Goal: Task Accomplishment & Management: Use online tool/utility

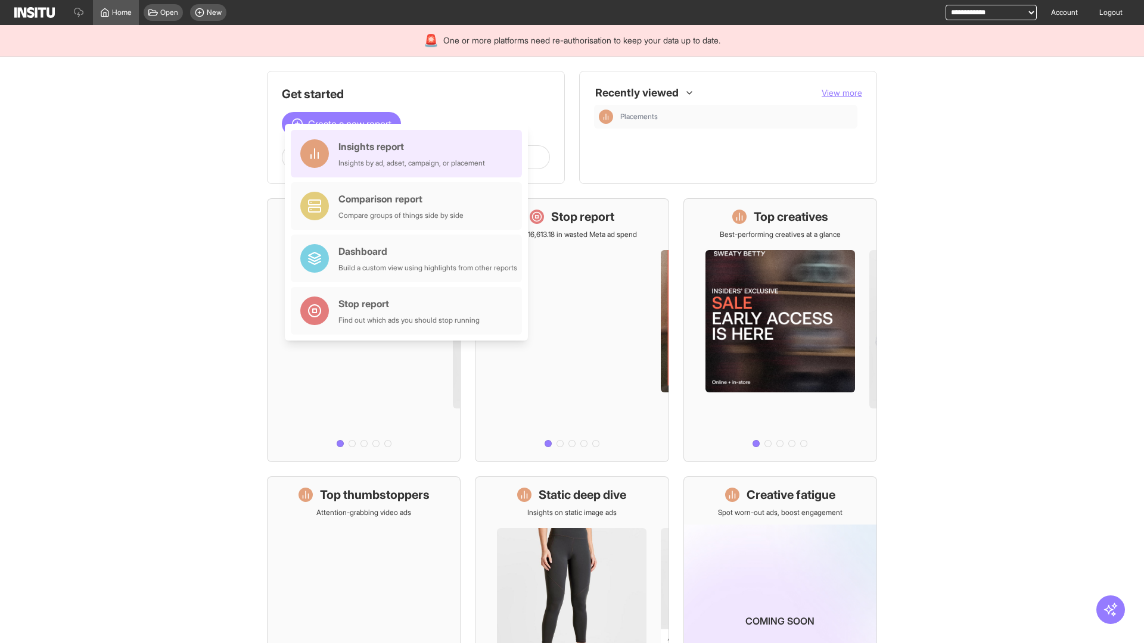
click at [409, 154] on div "Insights report Insights by ad, adset, campaign, or placement" at bounding box center [411, 153] width 147 height 29
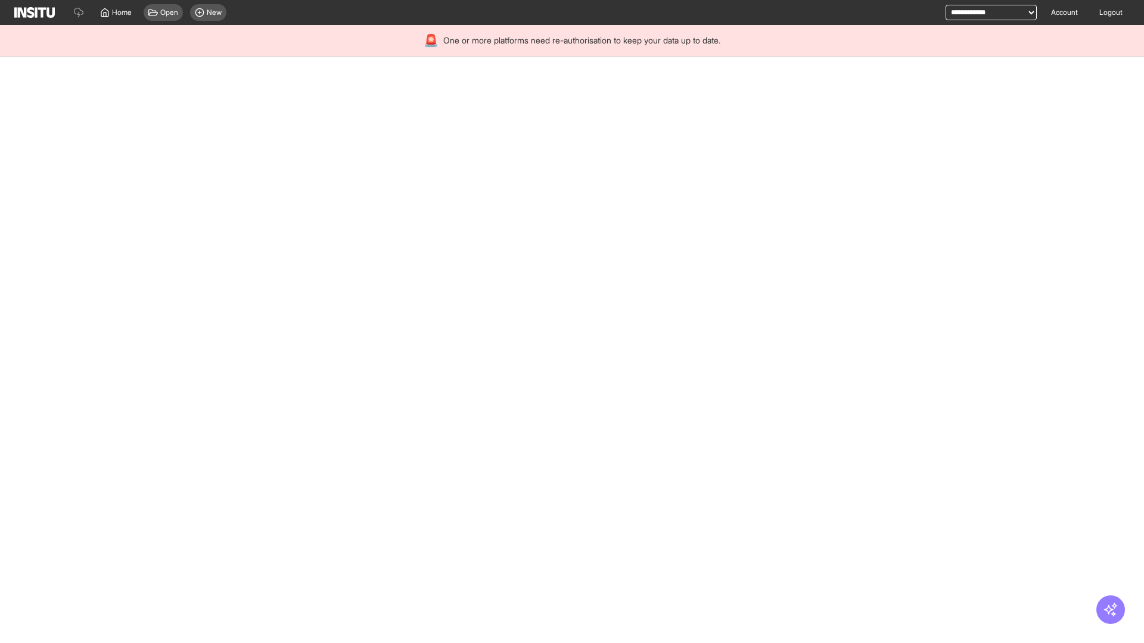
select select "**"
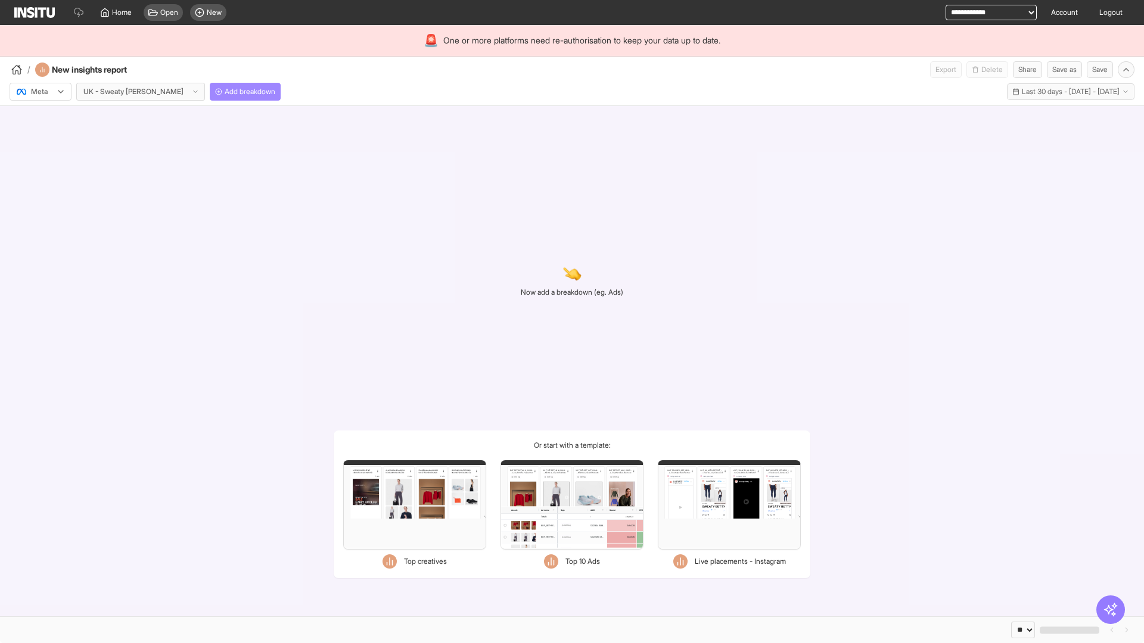
click at [225, 92] on span "Add breakdown" at bounding box center [250, 92] width 51 height 10
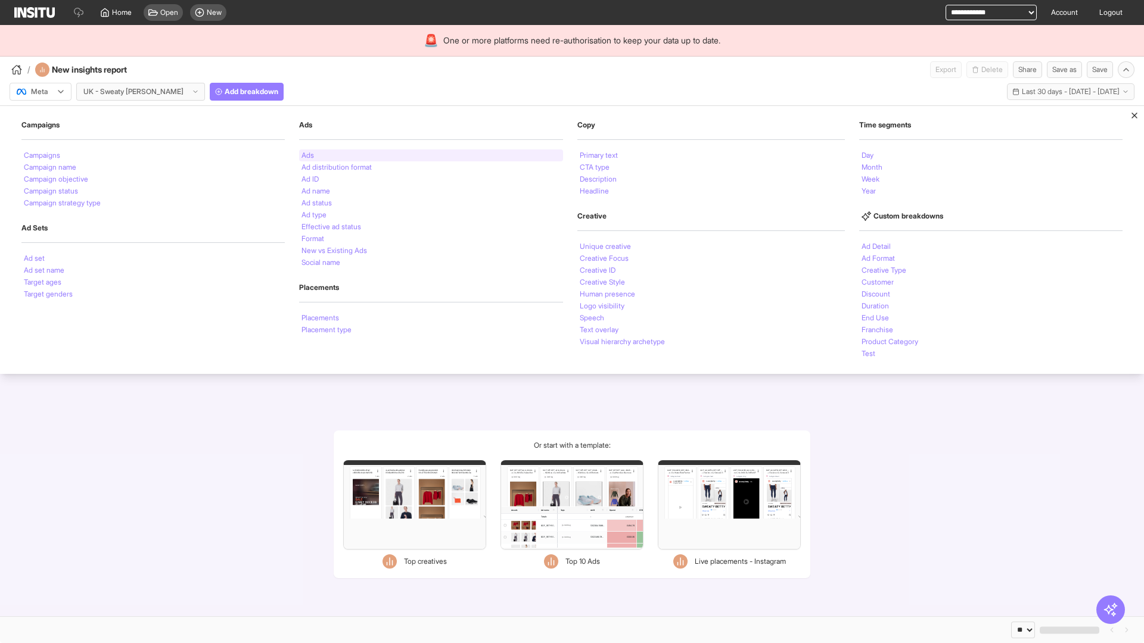
click at [306, 155] on li "Ads" at bounding box center [307, 155] width 13 height 7
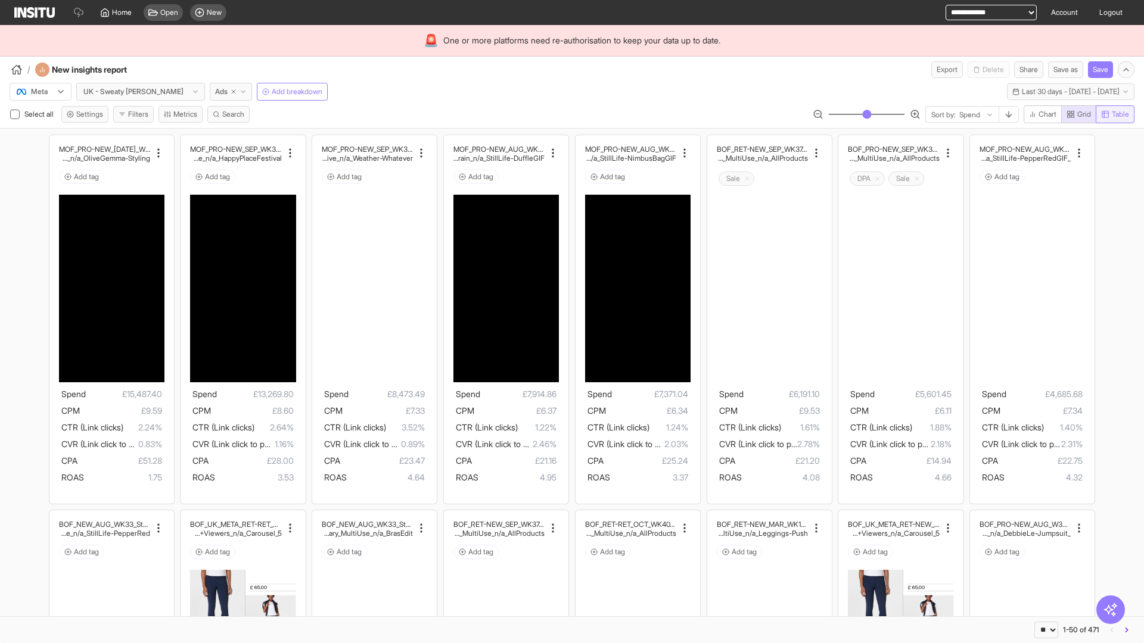
click at [1114, 114] on span "Table" at bounding box center [1120, 115] width 17 height 10
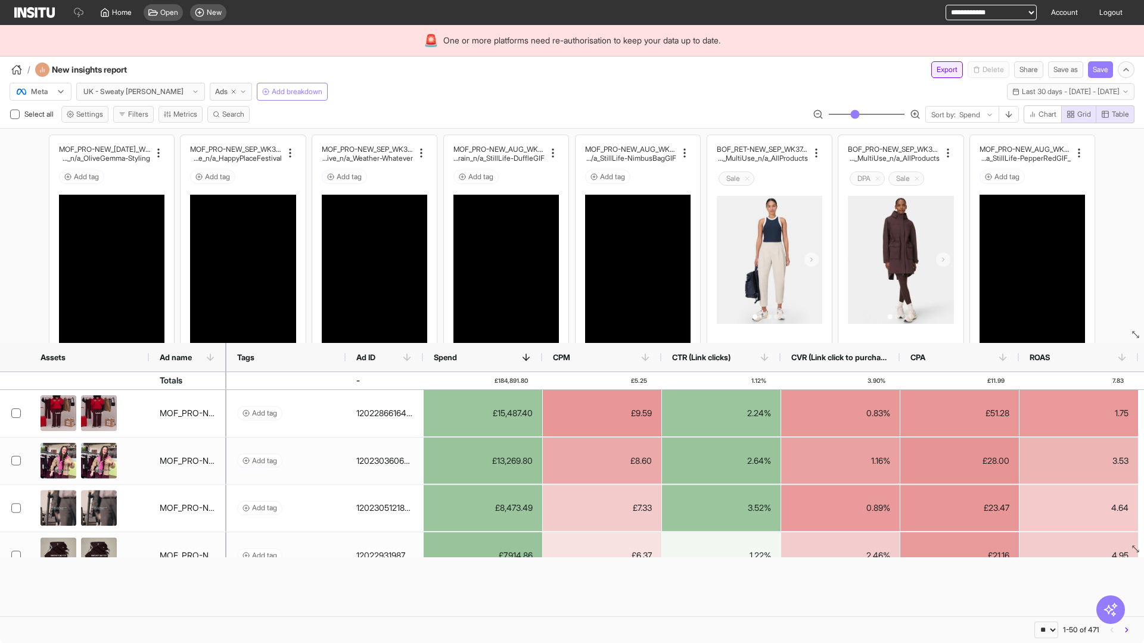
click at [939, 70] on button "Export" at bounding box center [947, 69] width 32 height 17
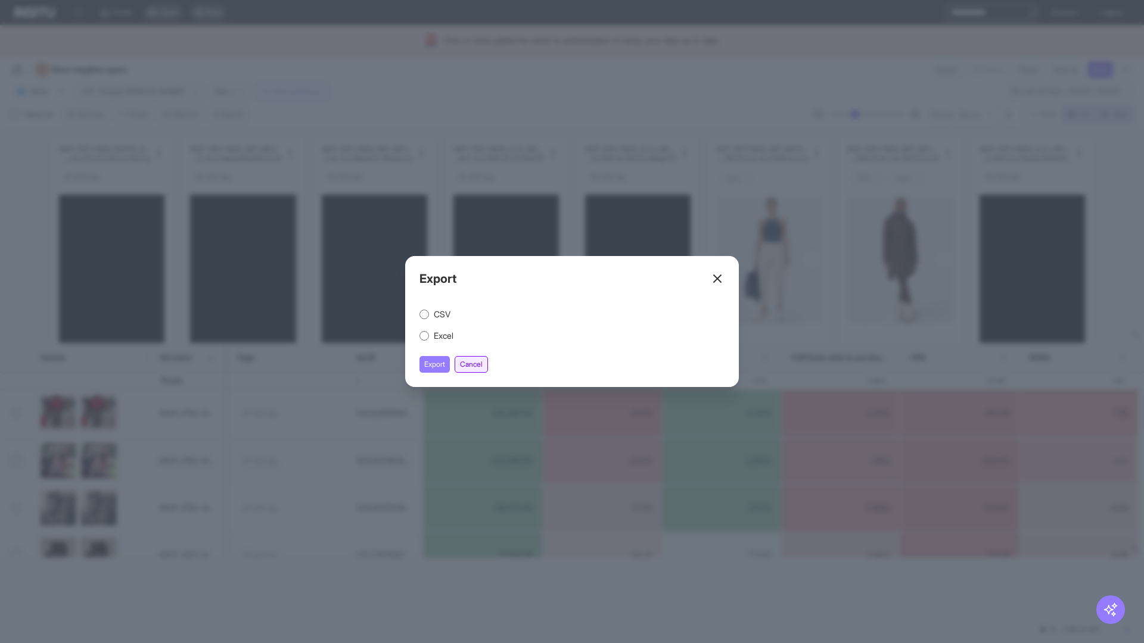
click at [473, 365] on button "Cancel" at bounding box center [471, 364] width 33 height 17
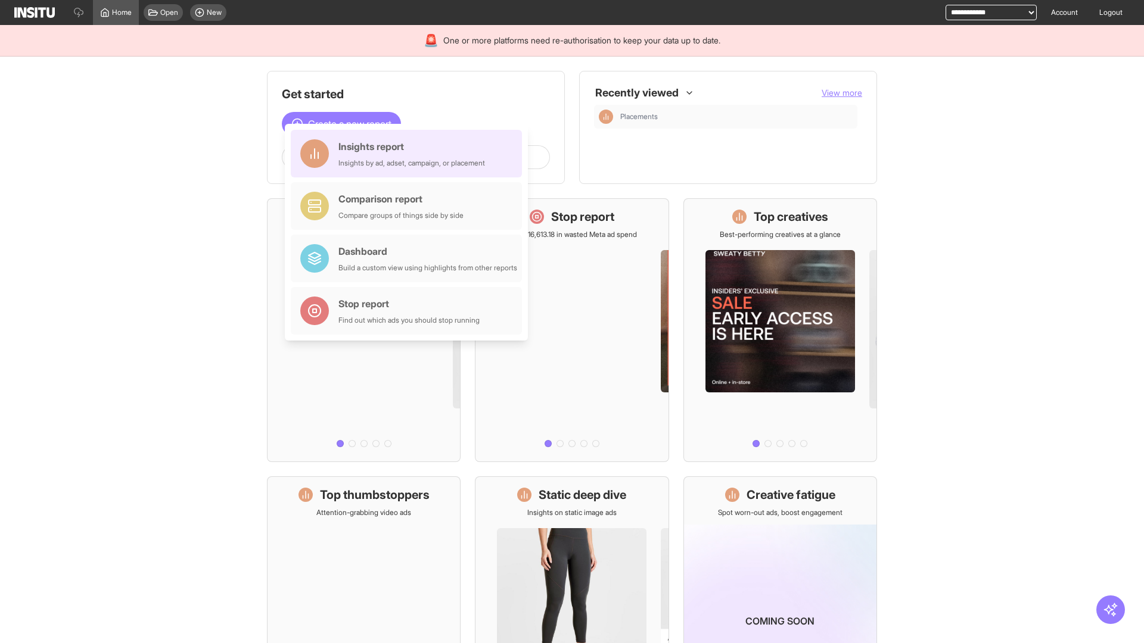
click at [409, 154] on div "Insights report Insights by ad, adset, campaign, or placement" at bounding box center [411, 153] width 147 height 29
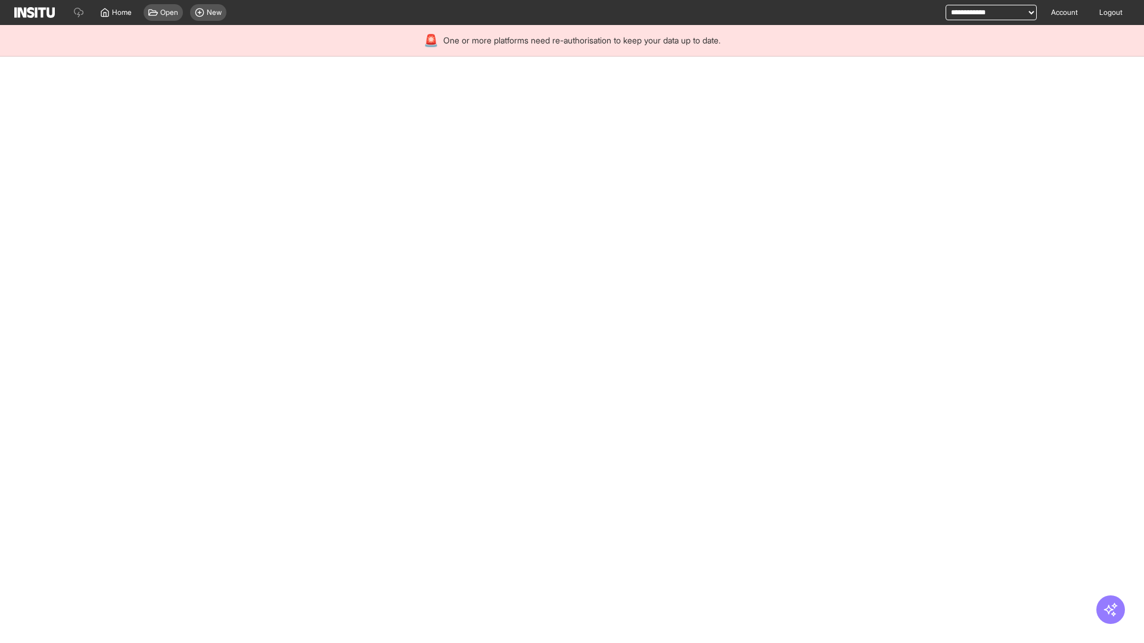
select select "**"
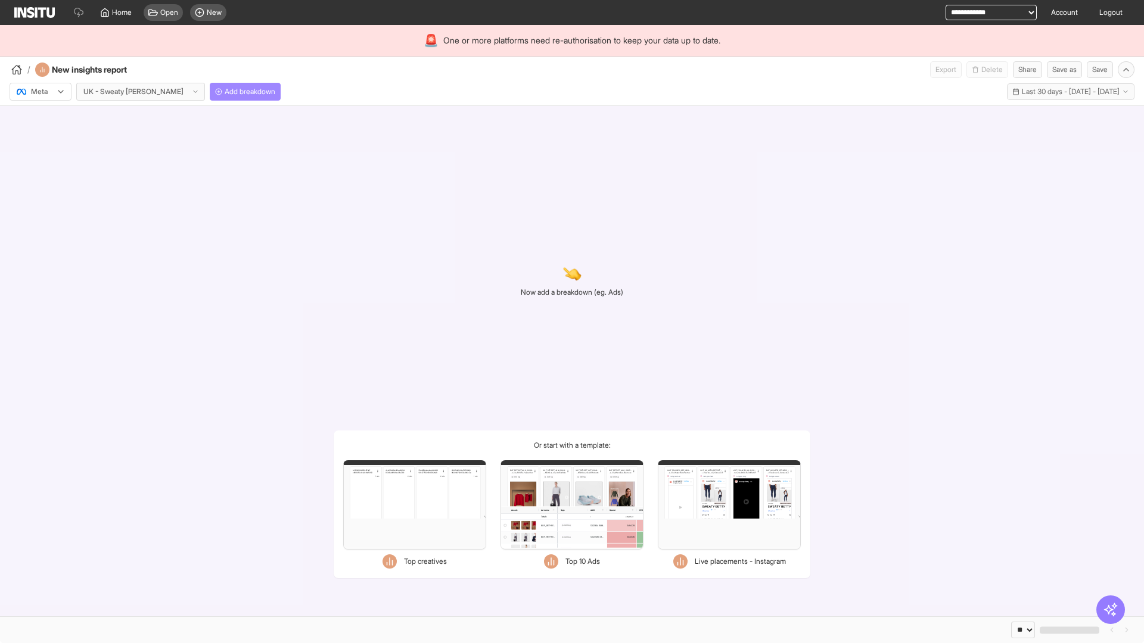
click at [225, 92] on span "Add breakdown" at bounding box center [250, 92] width 51 height 10
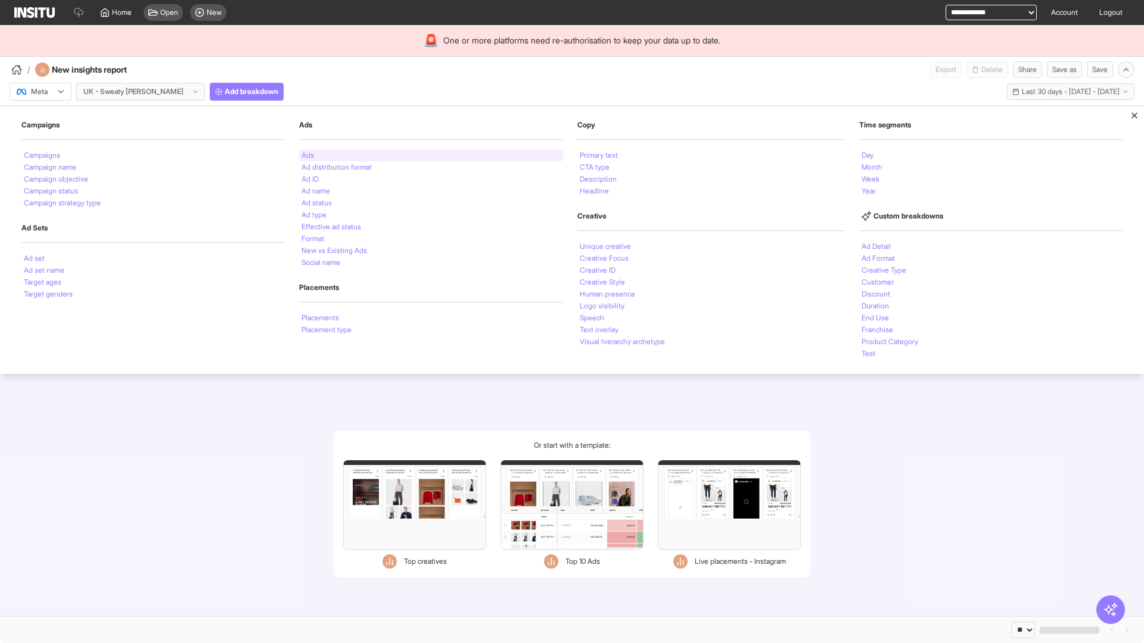
click at [306, 155] on li "Ads" at bounding box center [307, 155] width 13 height 7
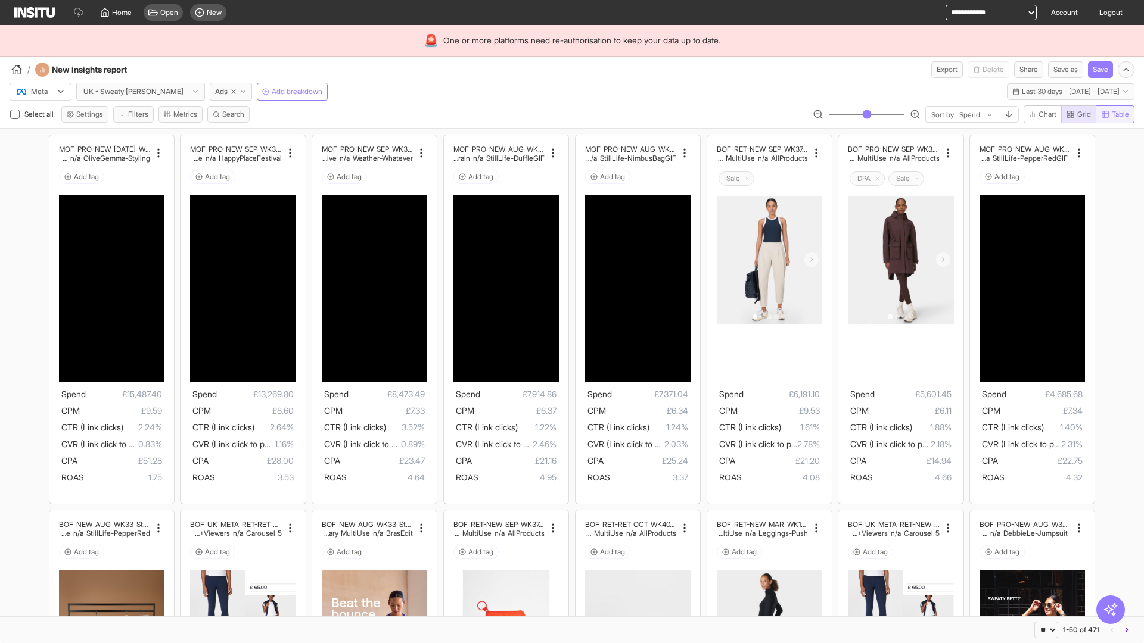
click at [1114, 114] on span "Table" at bounding box center [1120, 115] width 17 height 10
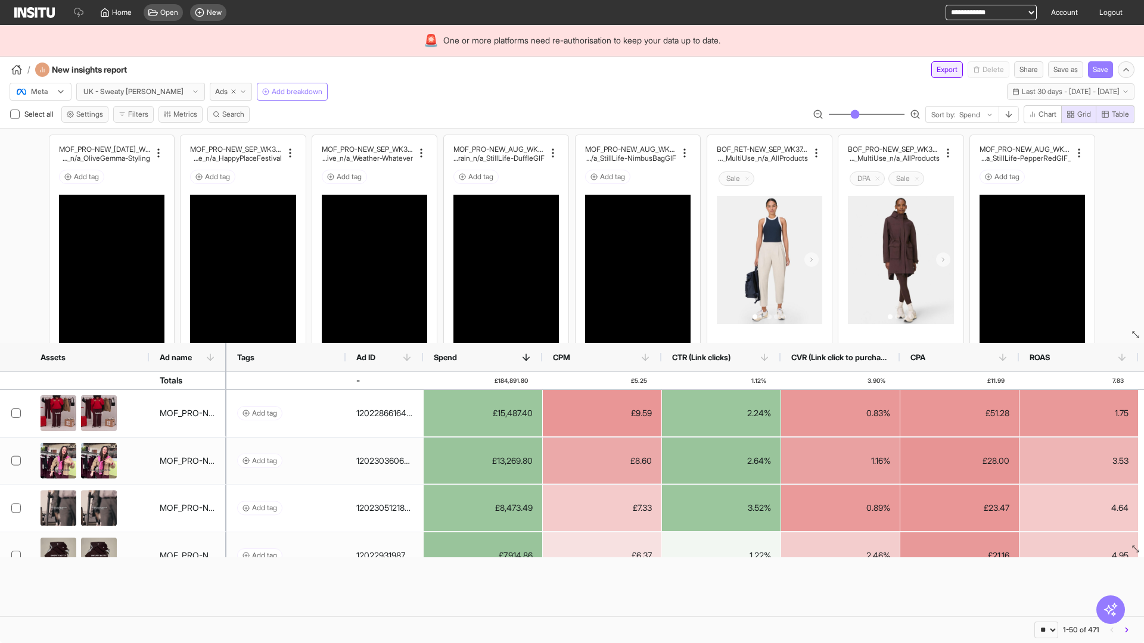
click at [939, 70] on button "Export" at bounding box center [947, 69] width 32 height 17
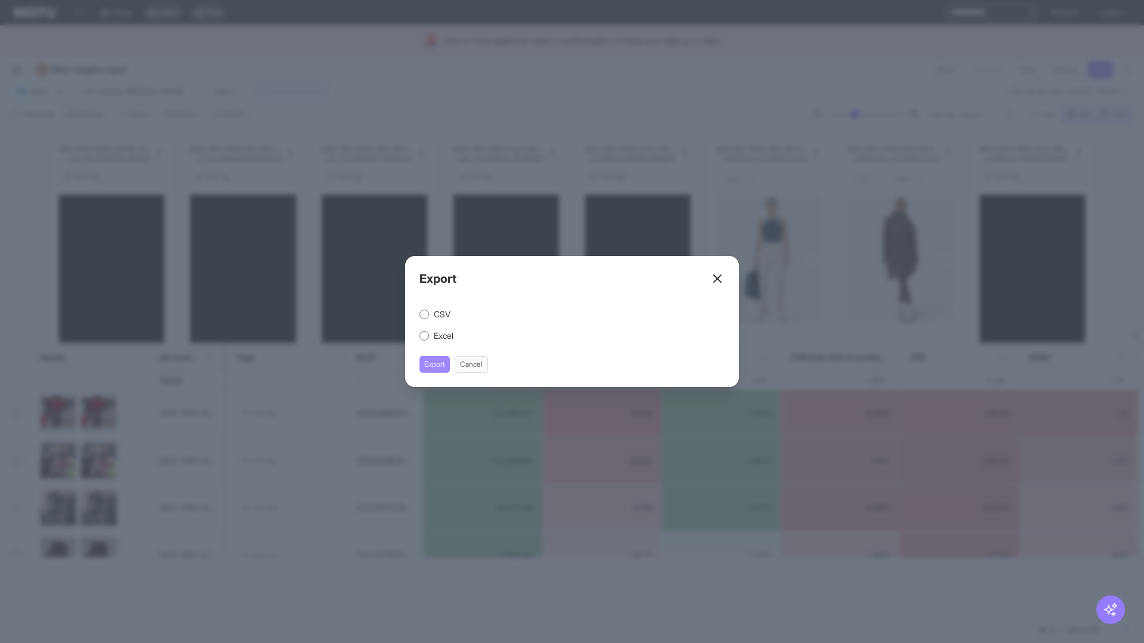
click at [435, 365] on button "Export" at bounding box center [434, 364] width 30 height 17
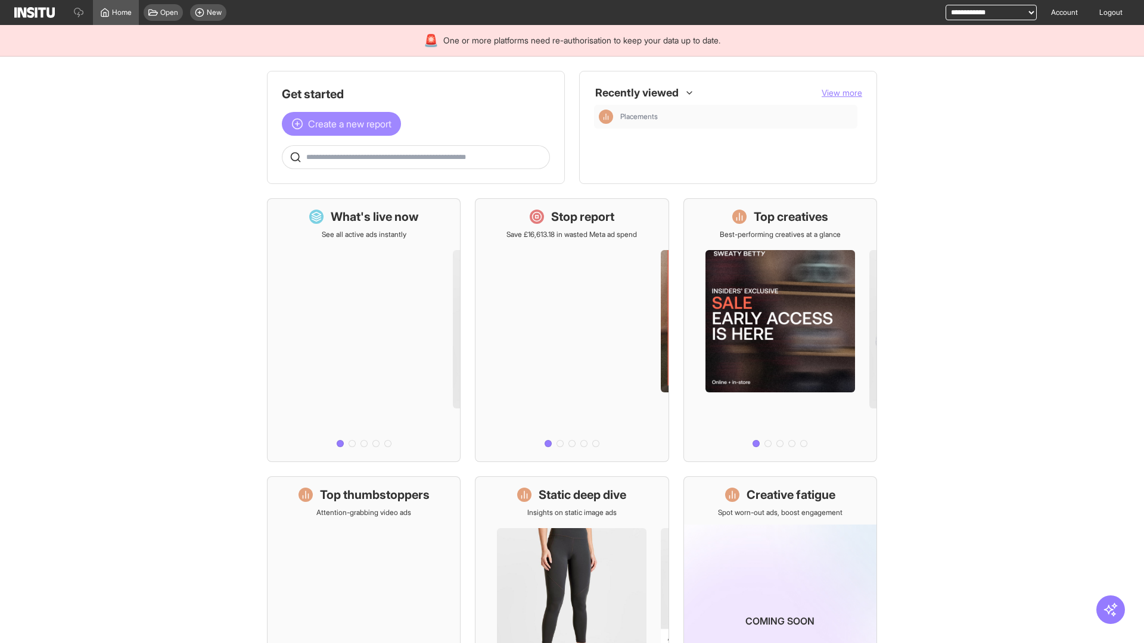
click at [344, 124] on span "Create a new report" at bounding box center [349, 124] width 83 height 14
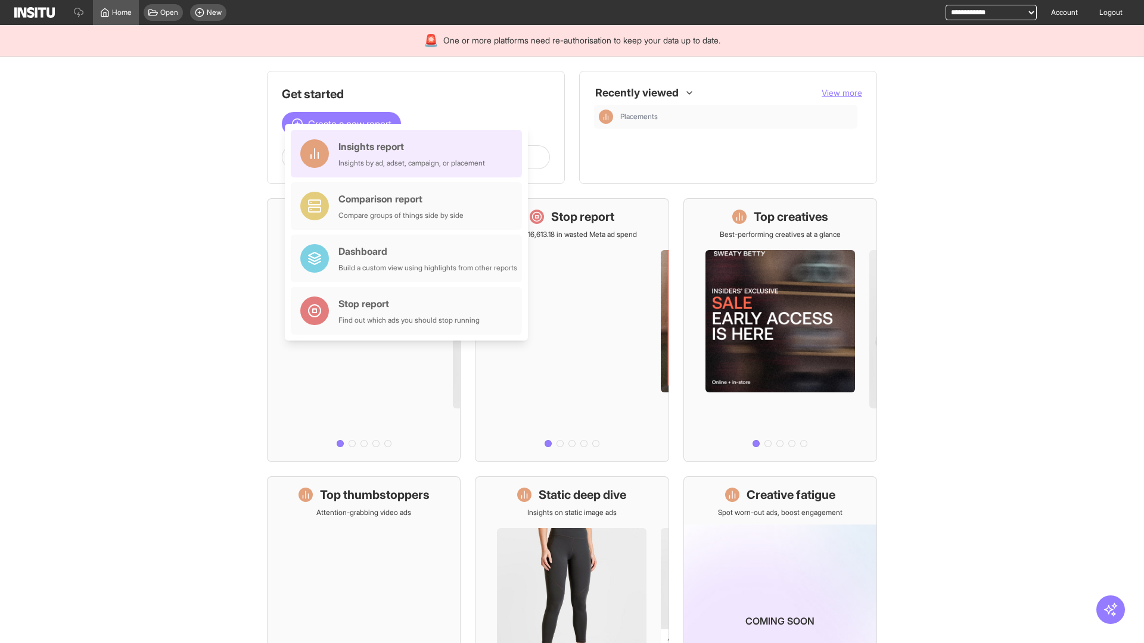
click at [409, 154] on div "Insights report Insights by ad, adset, campaign, or placement" at bounding box center [411, 153] width 147 height 29
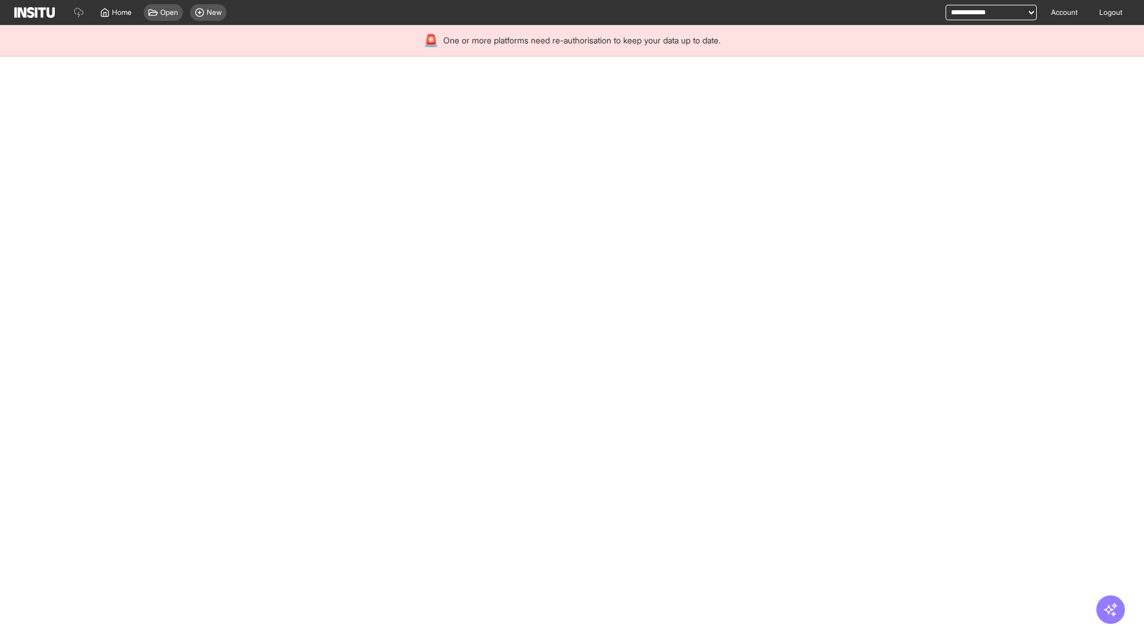
select select "**"
